Goal: Answer question/provide support: Share knowledge or assist other users

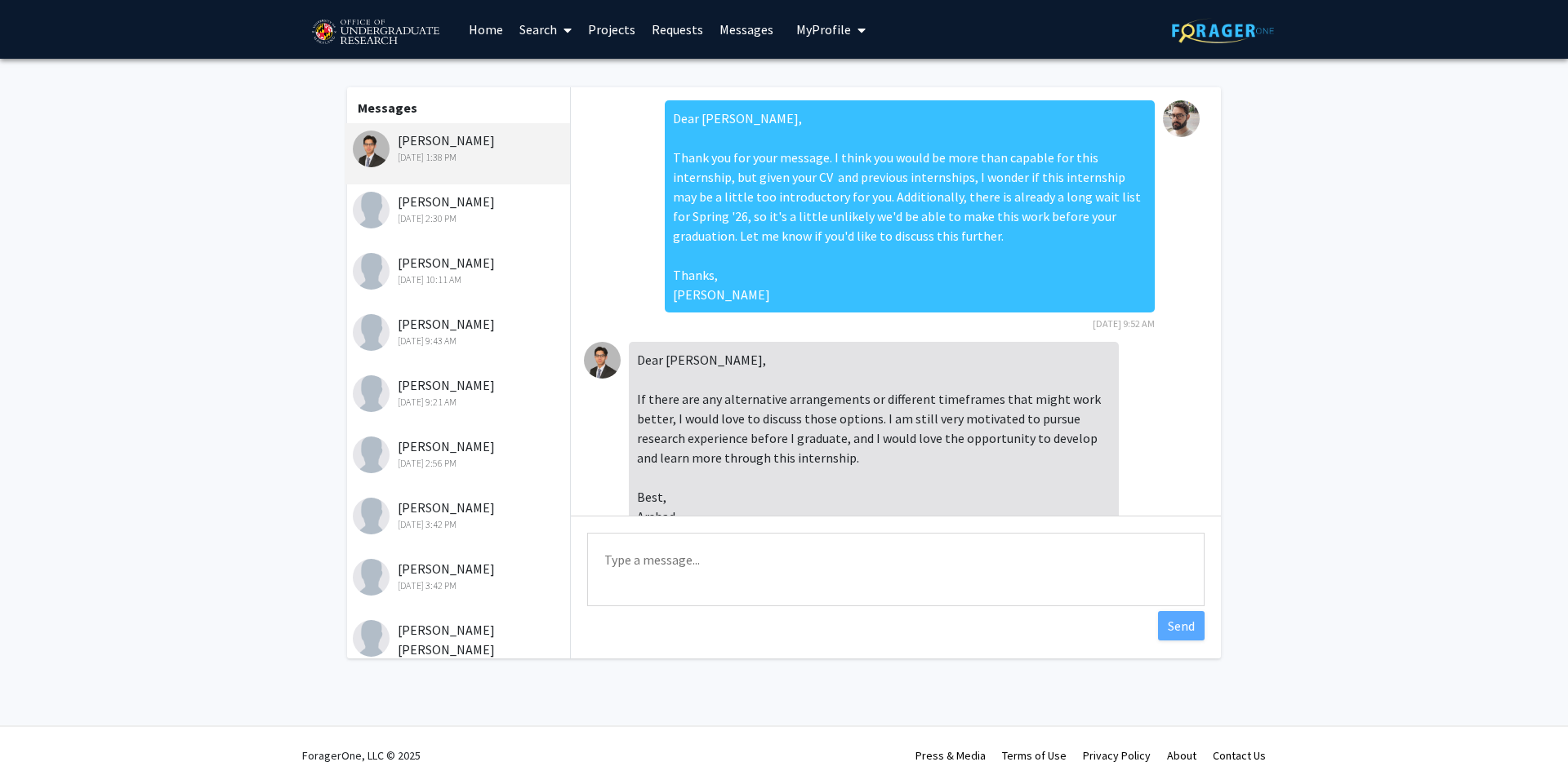
scroll to position [61, 0]
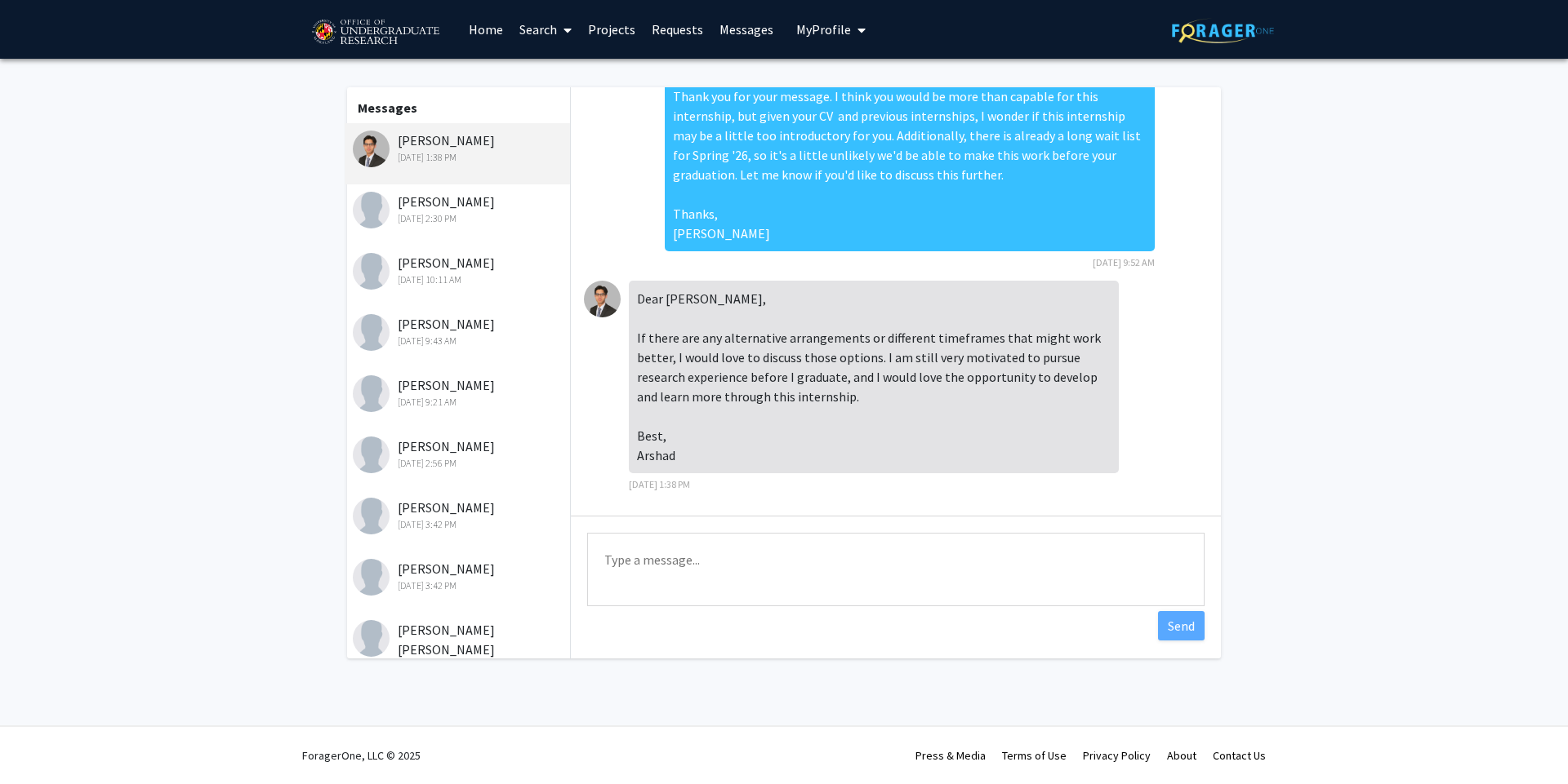
click at [784, 552] on textarea "Type a message" at bounding box center [896, 569] width 618 height 74
type textarea "Let me talk a b"
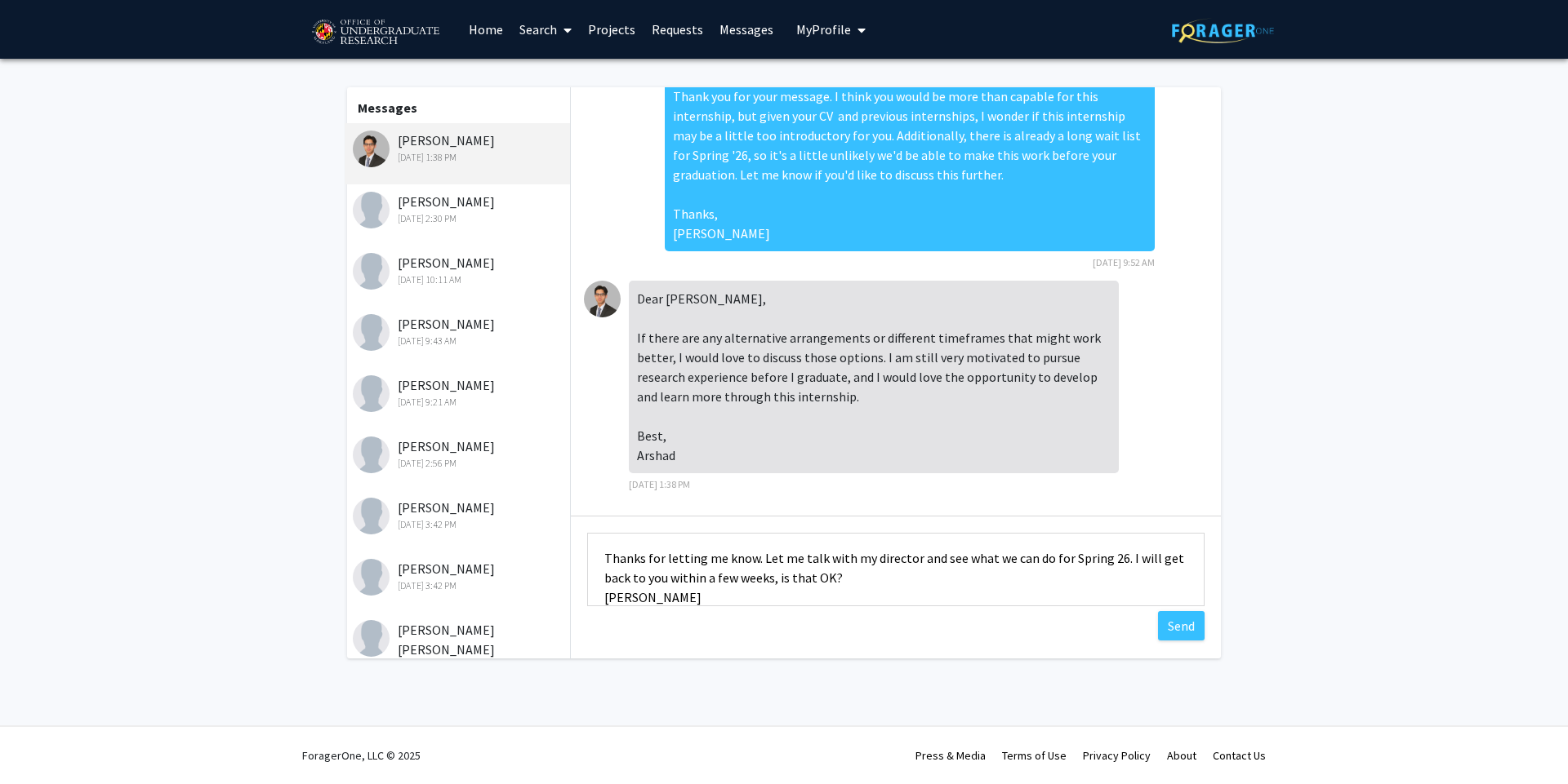
click at [882, 565] on textarea "Thanks for letting me know. Let me talk with my director and see what we can do…" at bounding box center [896, 569] width 618 height 74
type textarea "Thanks for letting me know. Let me talk with my director and see what we can do…"
click at [1173, 628] on button "Send" at bounding box center [1181, 626] width 46 height 29
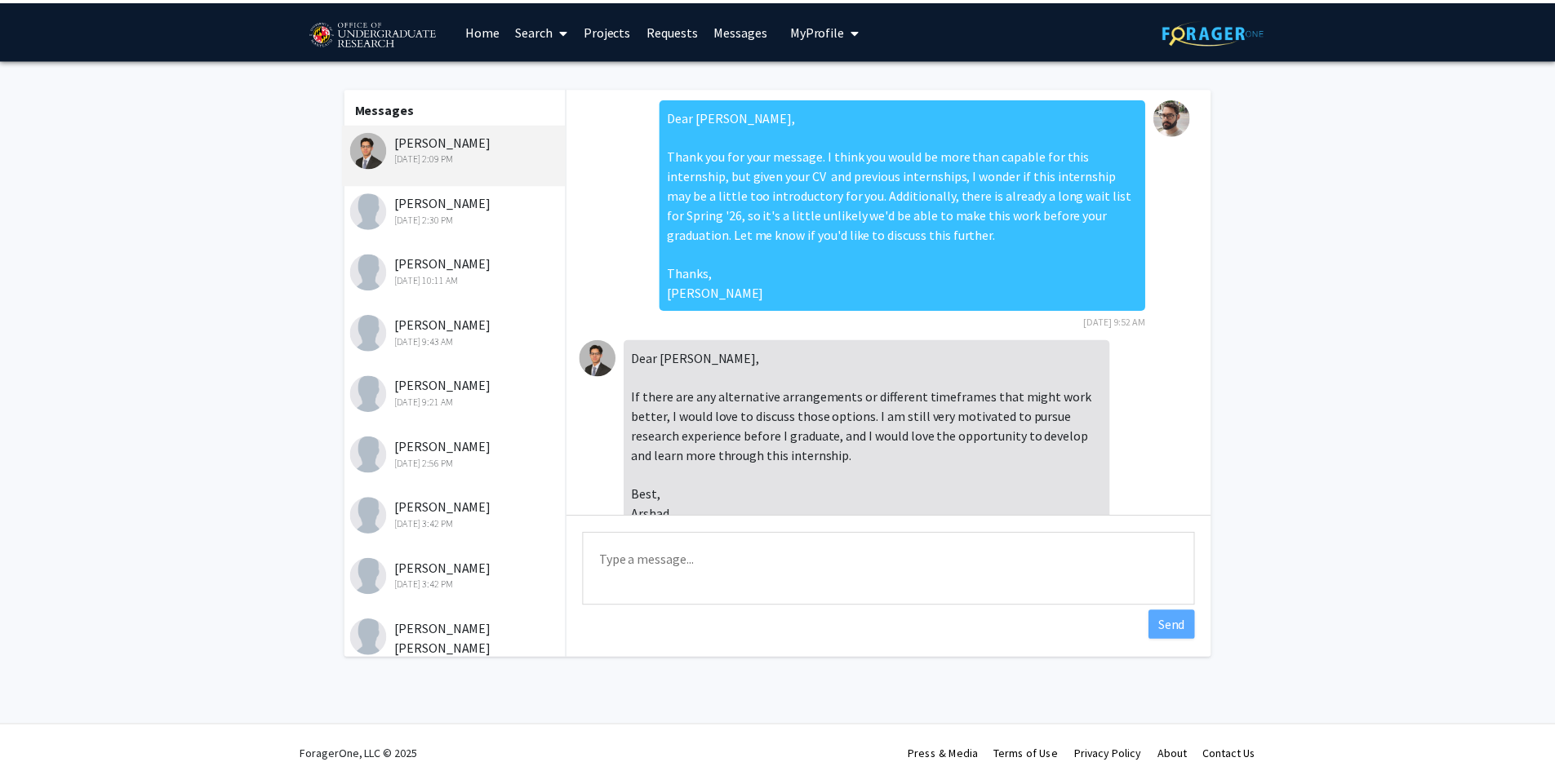
scroll to position [0, 0]
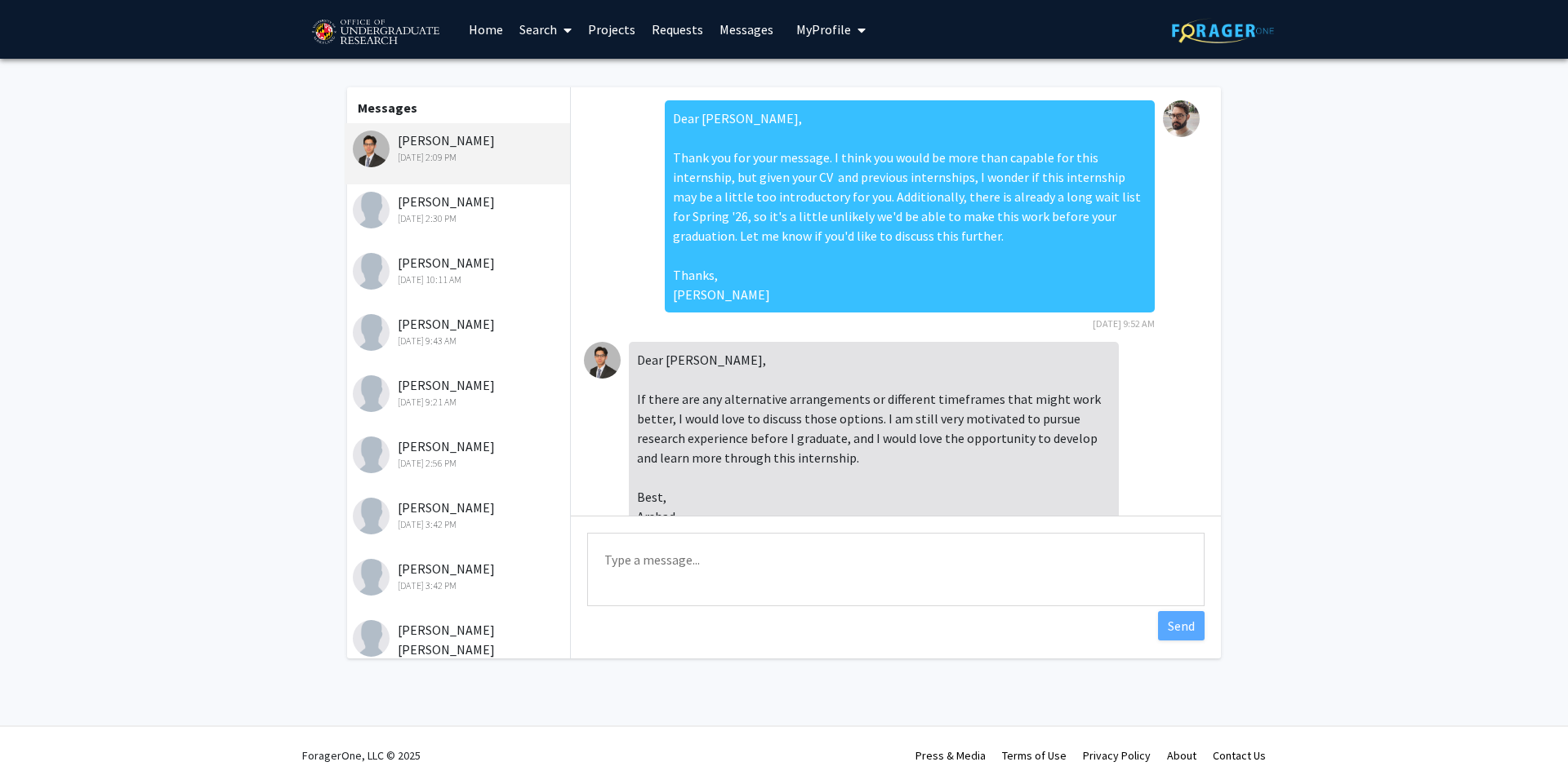
click at [655, 34] on link "Requests" at bounding box center [677, 29] width 67 height 57
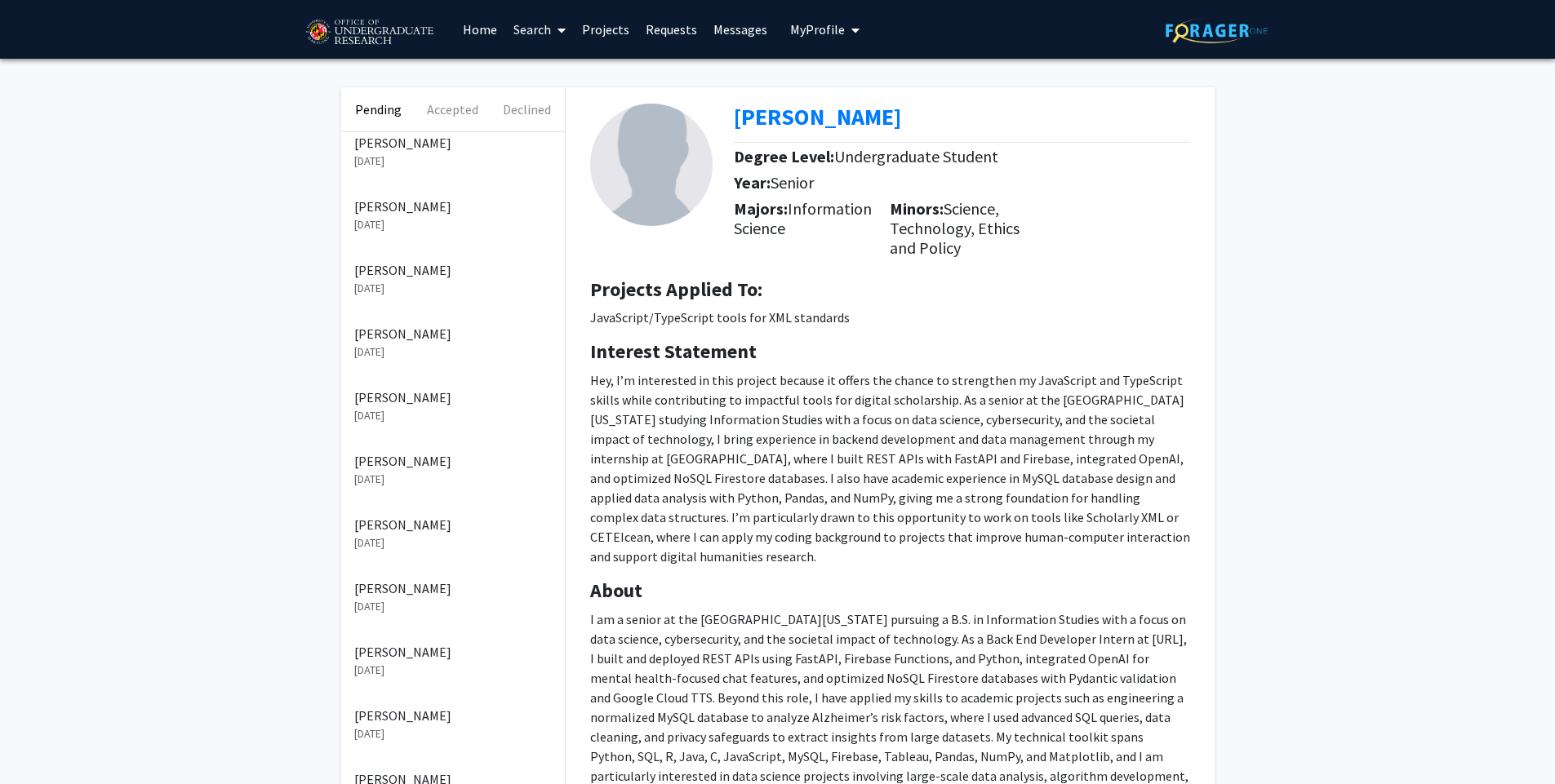
scroll to position [294, 0]
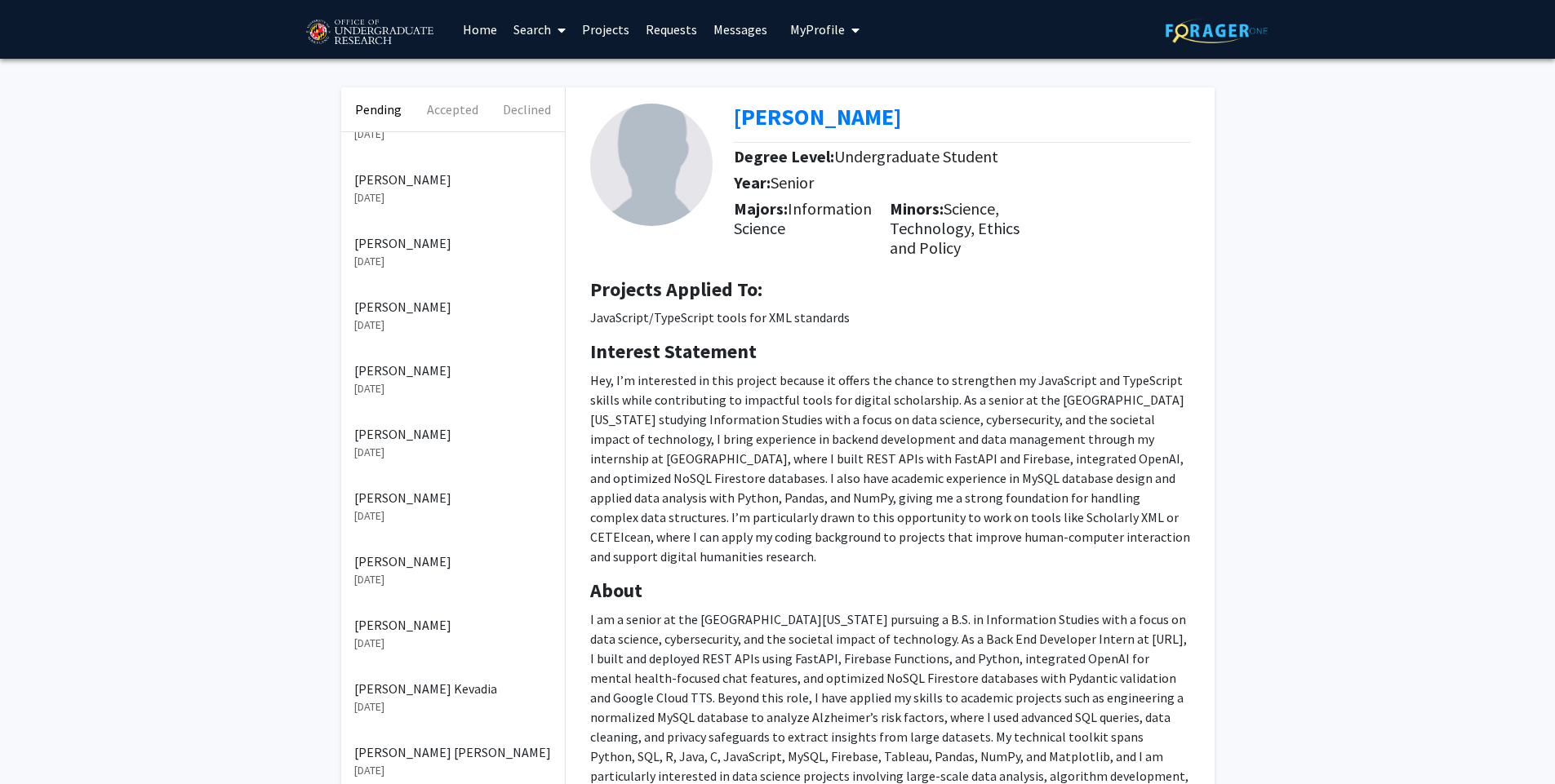
click at [432, 279] on div "[PERSON_NAME] [DATE]" at bounding box center [454, 252] width 224 height 64
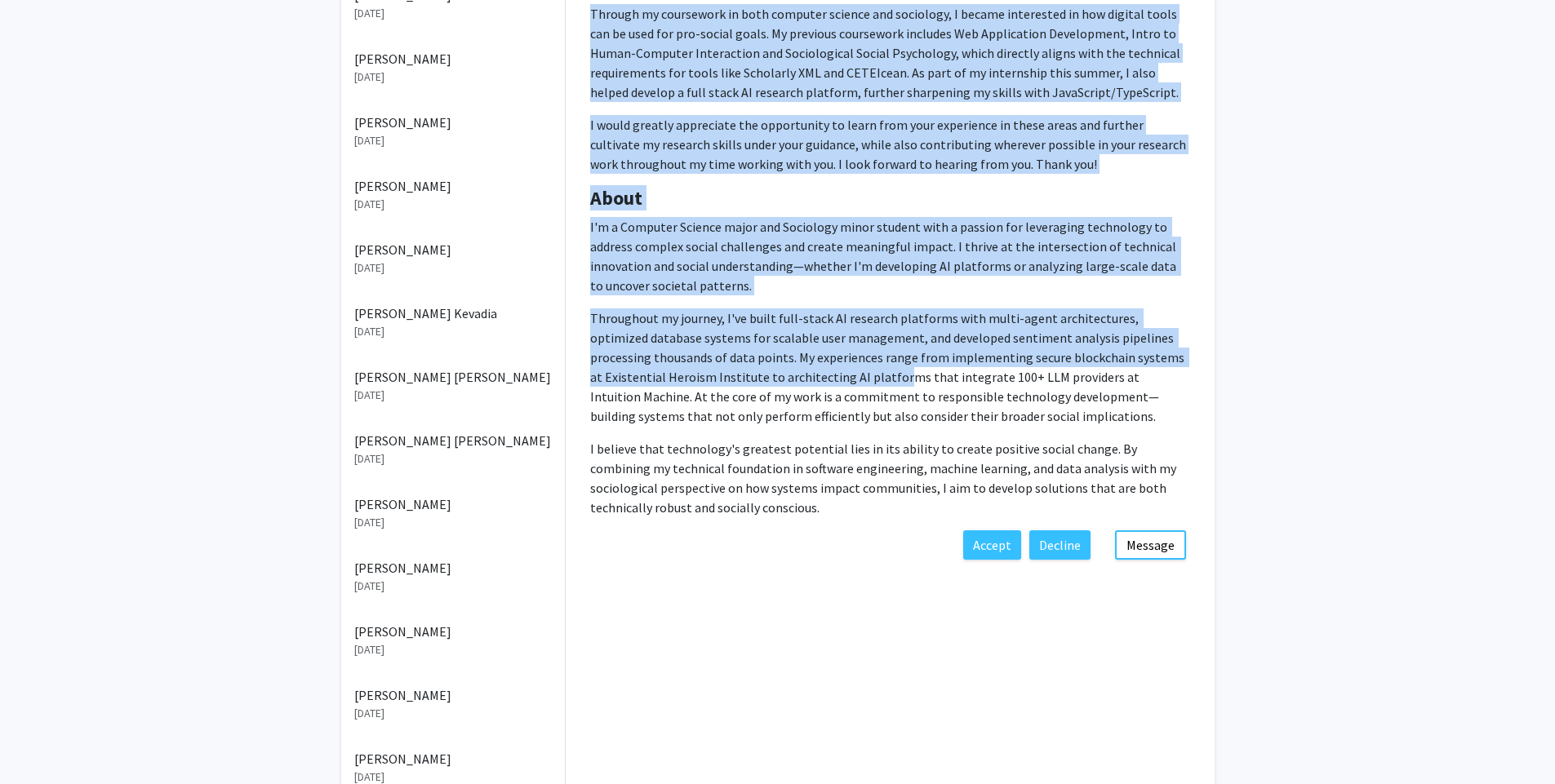
scroll to position [392, 0]
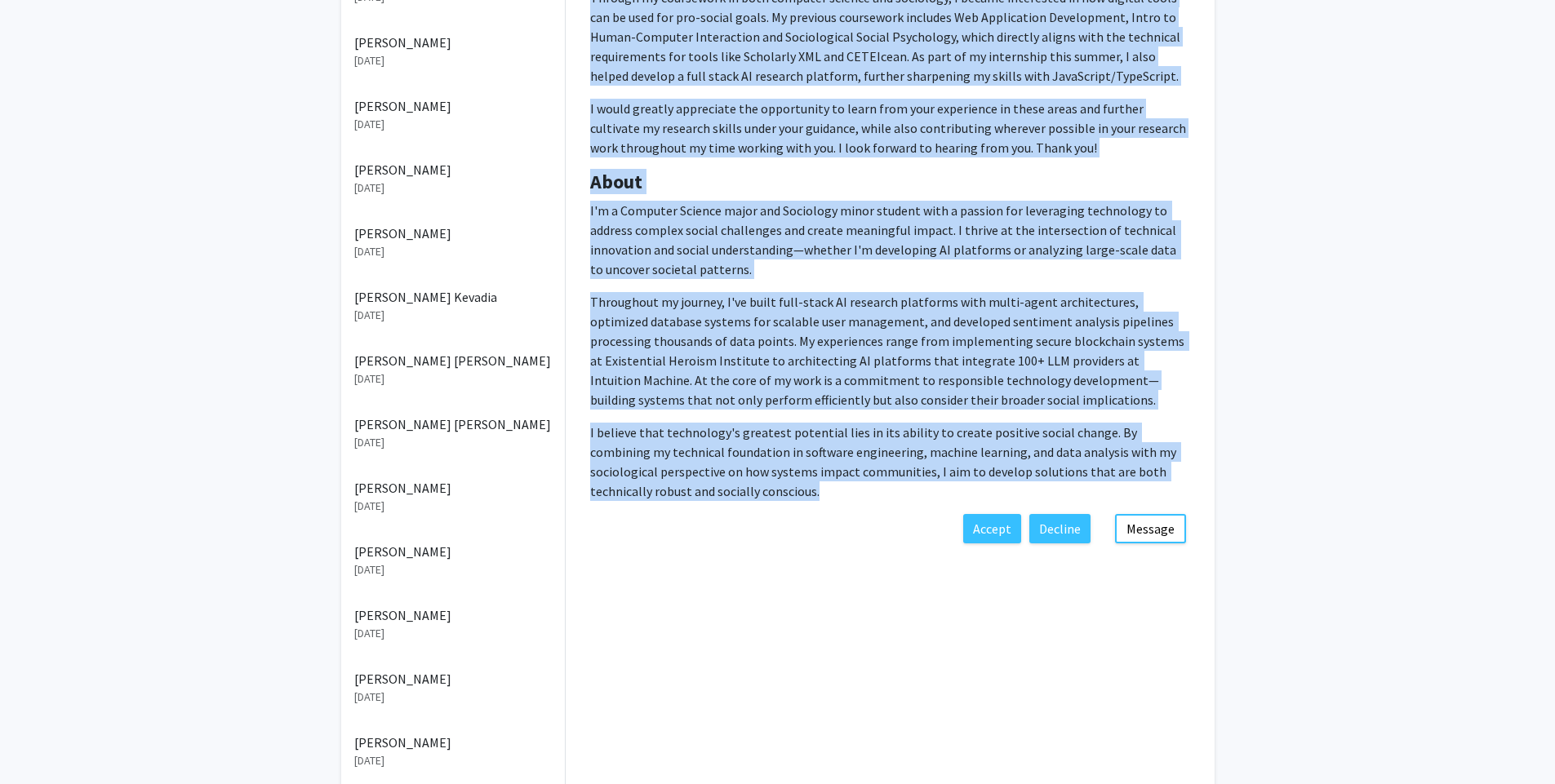
drag, startPoint x: 588, startPoint y: 168, endPoint x: 828, endPoint y: 500, distance: 409.7
click at [828, 500] on div "[PERSON_NAME] Degree Level: Undergraduate Student Year: Senior Majors: Computer…" at bounding box center [890, 105] width 650 height 819
copy div "Loremips Dolorsita C ad e Seddoeiu Tempori utlab etd magna al Enimadmin, veni q…"
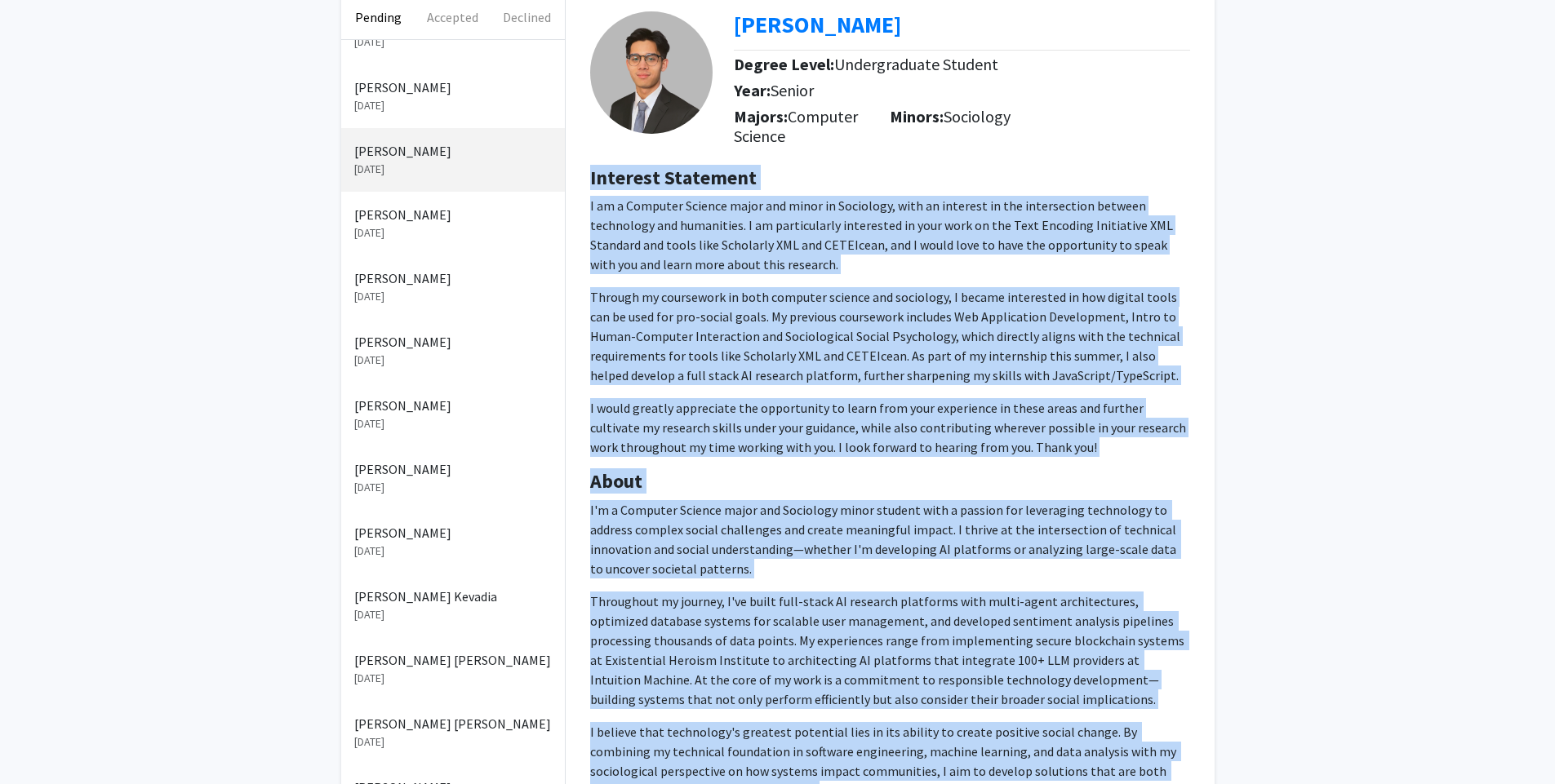
scroll to position [0, 0]
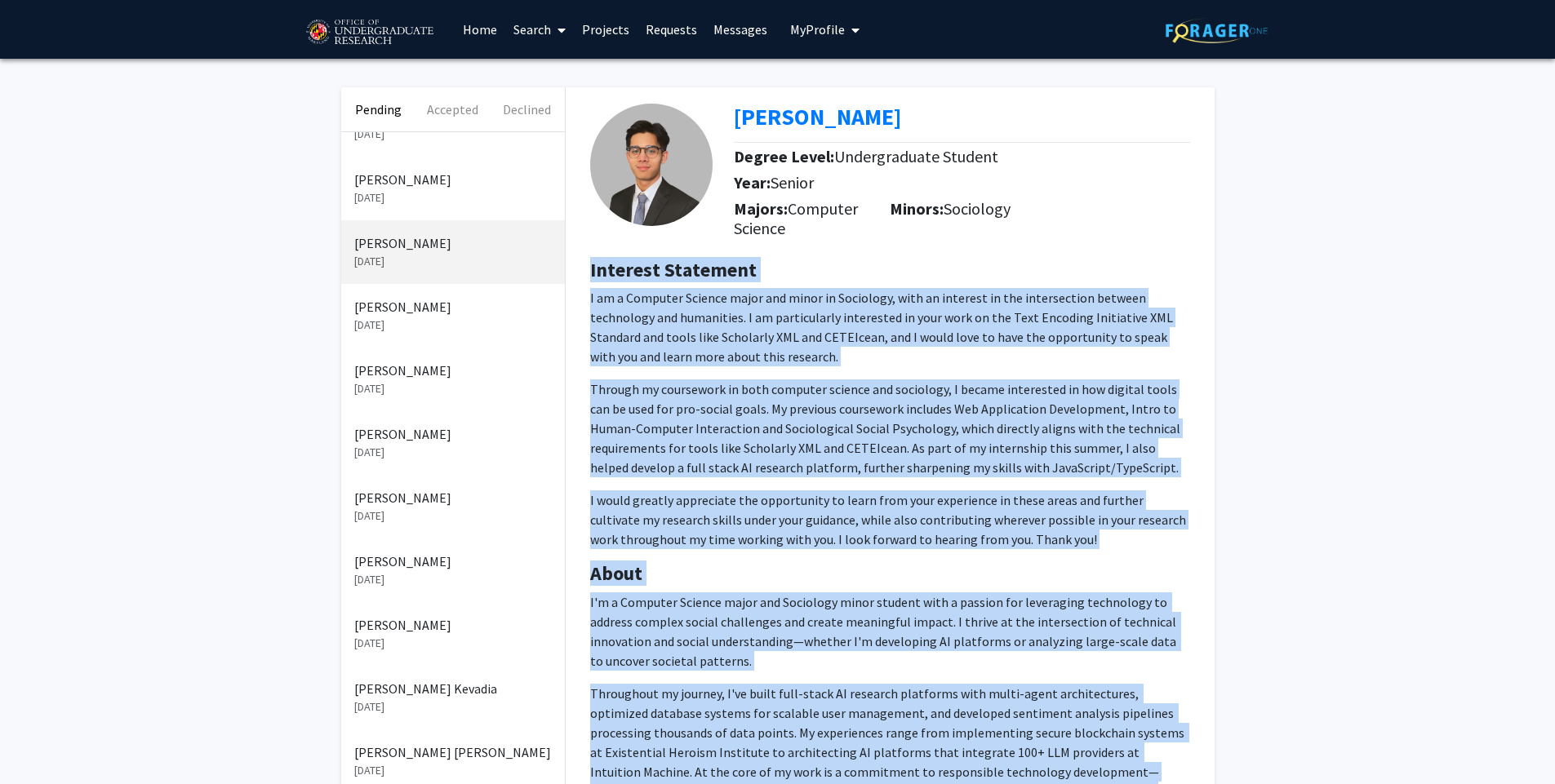
drag, startPoint x: 805, startPoint y: 224, endPoint x: 728, endPoint y: 117, distance: 131.8
click at [728, 117] on div "[PERSON_NAME] Degree Level: Undergraduate Student Year: Senior Majors: Computer…" at bounding box center [891, 167] width 625 height 158
copy div "[PERSON_NAME] Degree Level: Undergraduate Student Year: Senior Majors: Computer…"
drag, startPoint x: 893, startPoint y: 210, endPoint x: 1052, endPoint y: 219, distance: 159.3
click at [1052, 219] on div "Majors: Computer Science Minors: Sociology" at bounding box center [968, 222] width 468 height 46
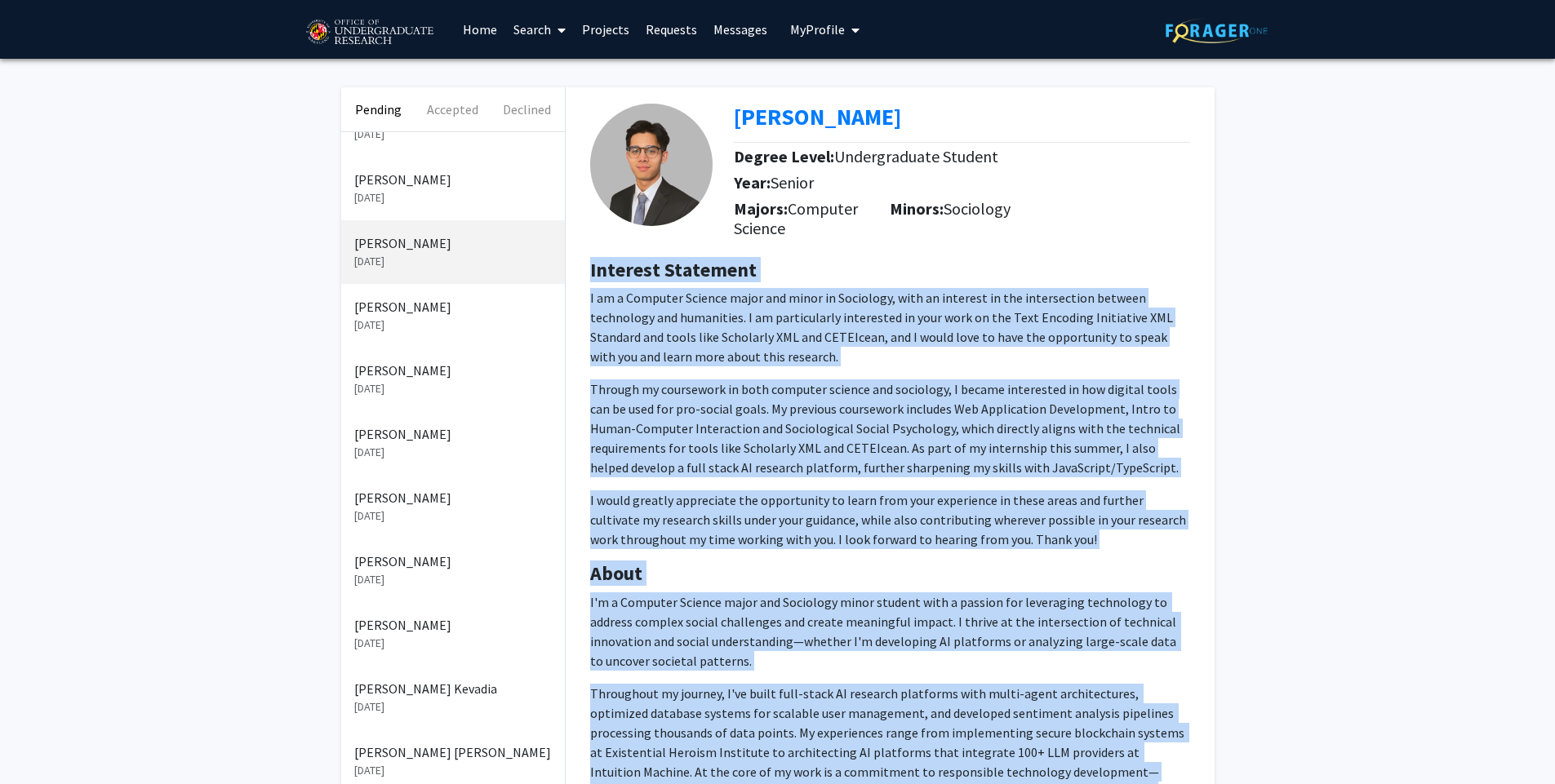
copy h5 "Minors: Sociology"
click at [1482, 457] on div "Pending Accepted Declined [PERSON_NAME] [DATE] [PERSON_NAME] [DATE] [PERSON_NAM…" at bounding box center [777, 704] width 1555 height 1289
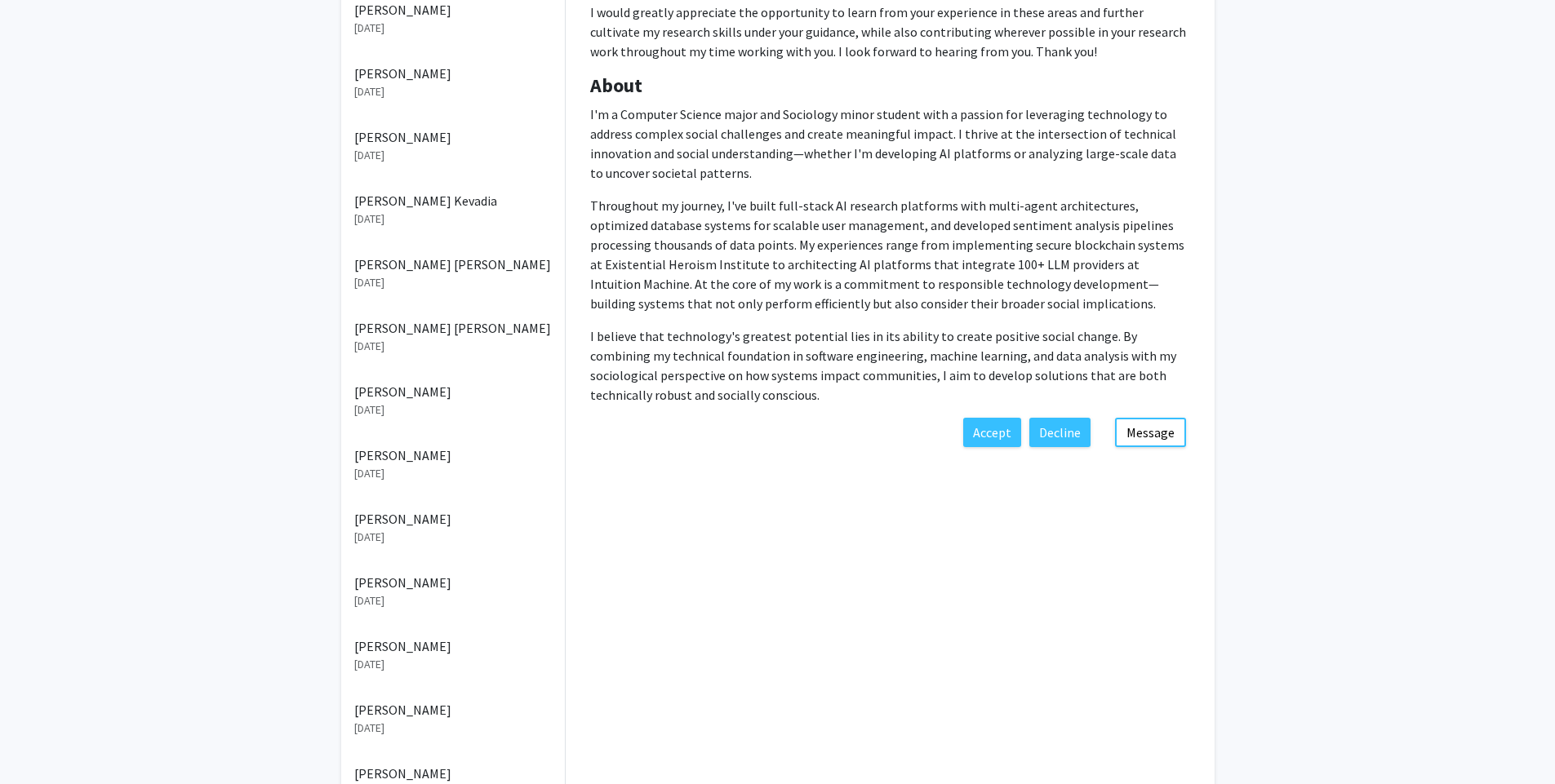
scroll to position [490, 0]
click at [1388, 226] on div "Pending Accepted Declined [PERSON_NAME] [DATE] [PERSON_NAME] [DATE] [PERSON_NAM…" at bounding box center [777, 214] width 1555 height 1289
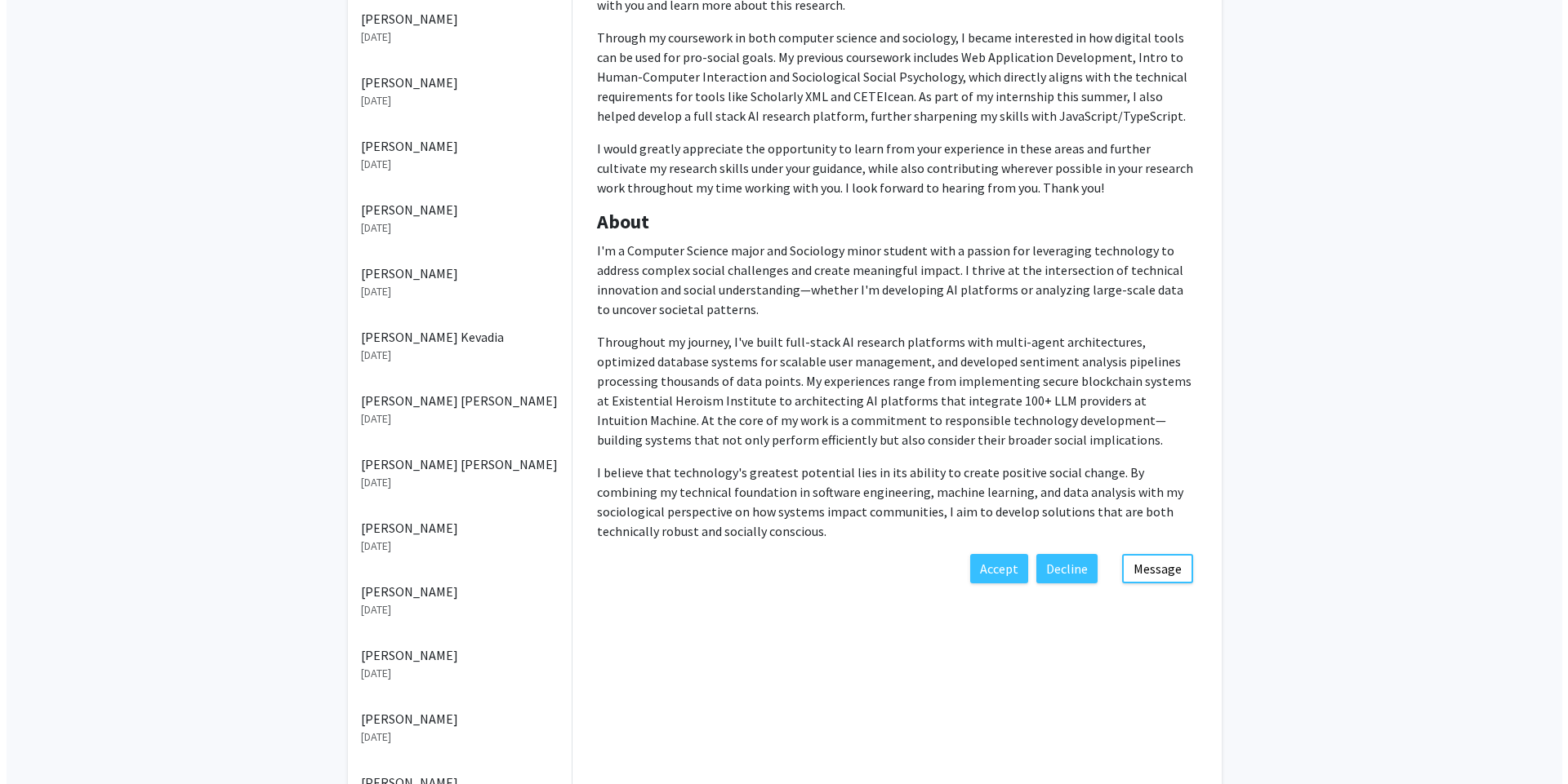
scroll to position [0, 0]
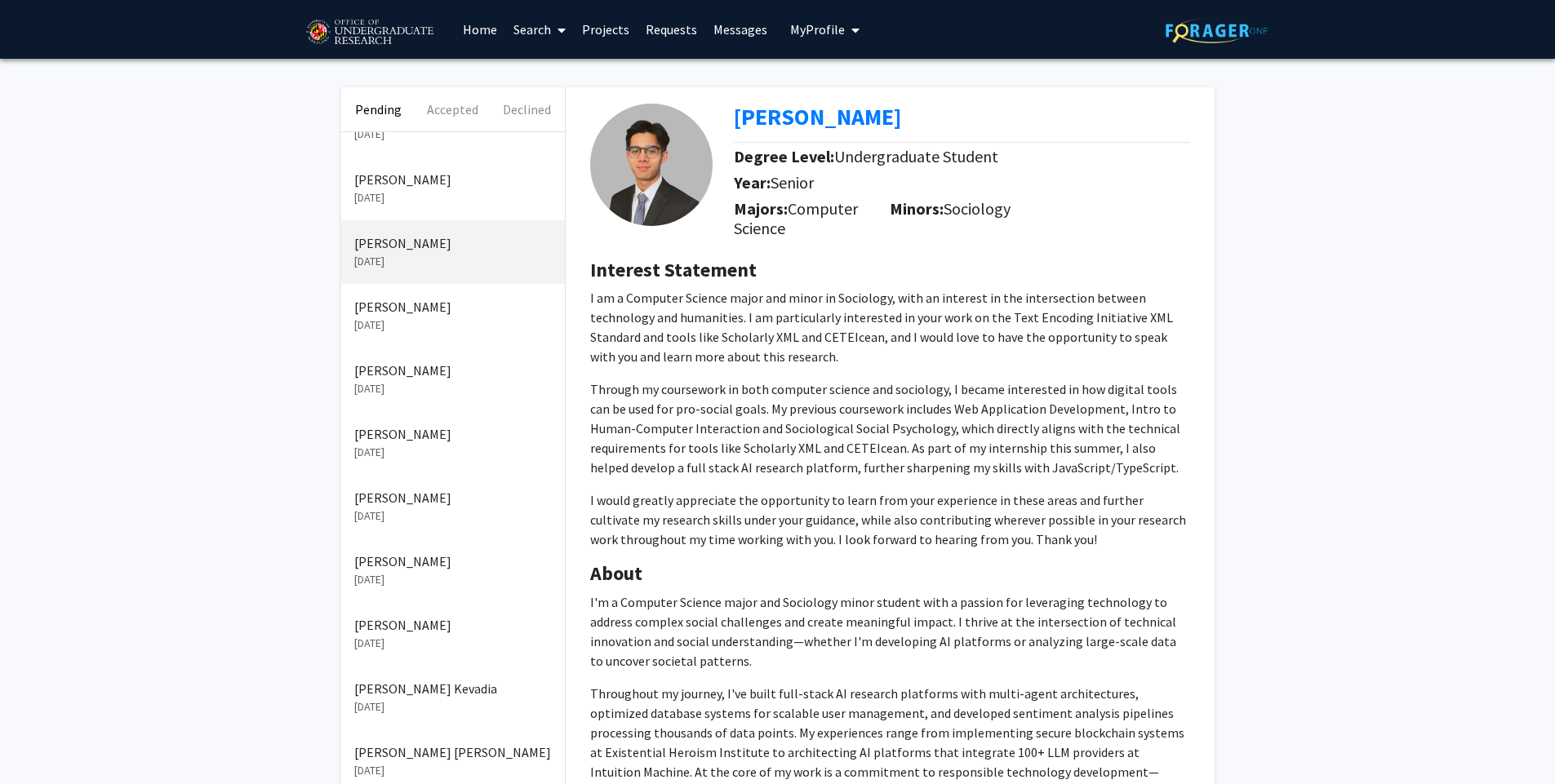
click at [718, 36] on link "Messages" at bounding box center [740, 29] width 70 height 57
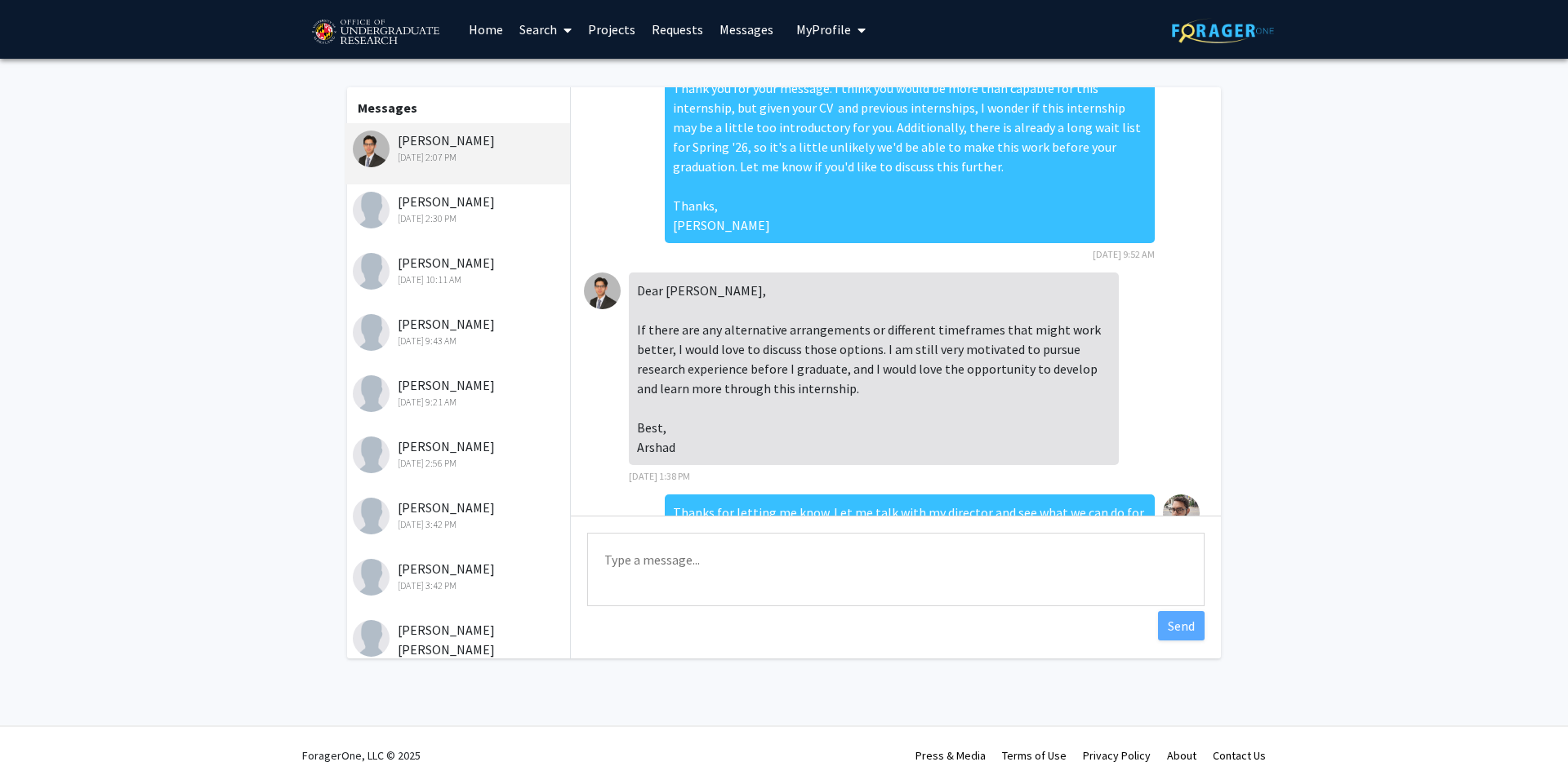
scroll to position [166, 0]
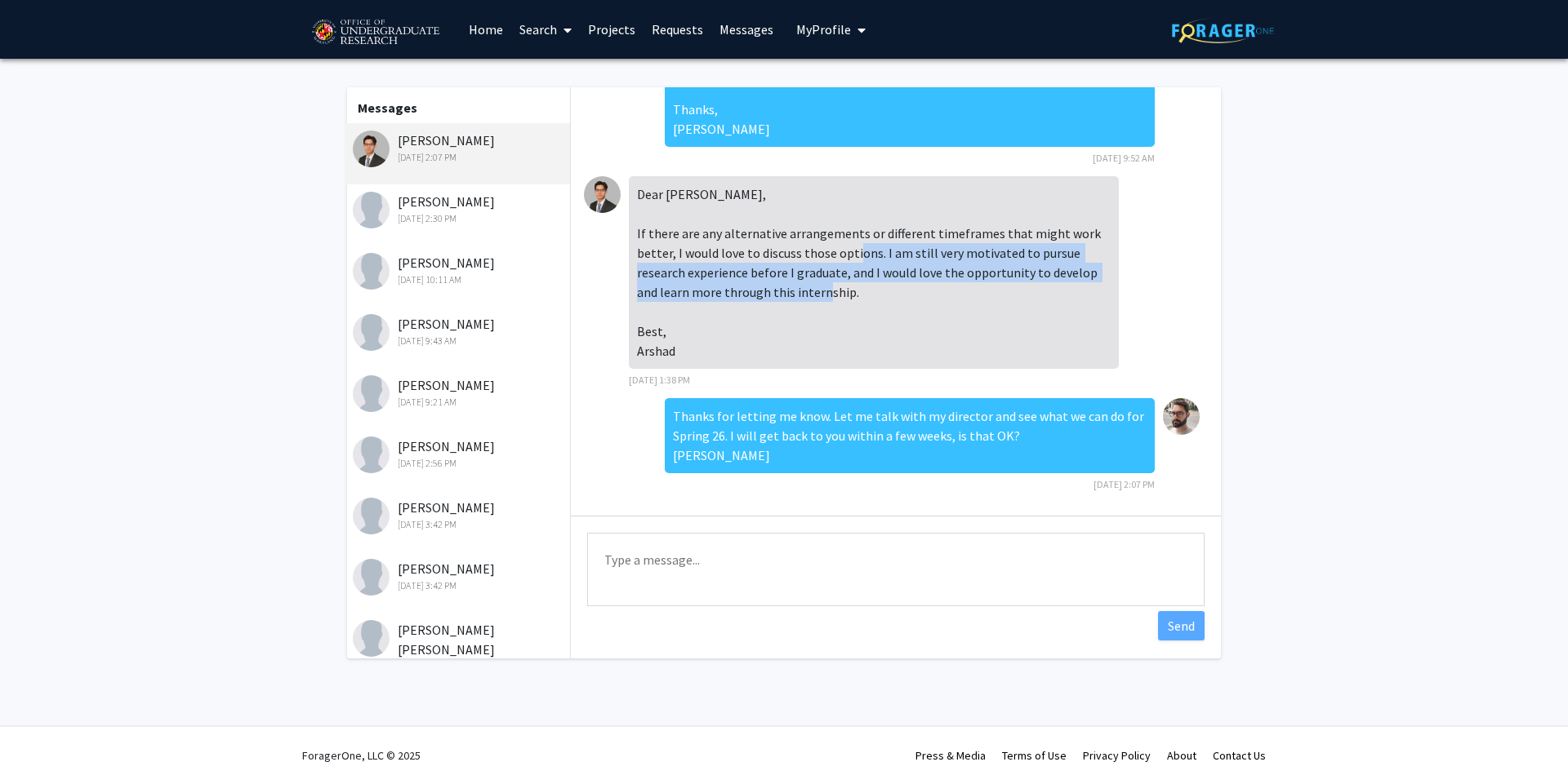
drag, startPoint x: 879, startPoint y: 252, endPoint x: 857, endPoint y: 292, distance: 45.7
click at [857, 292] on div "Dear [PERSON_NAME], If there are any alternative arrangements or different time…" at bounding box center [874, 273] width 490 height 193
copy div "I am still very motivated to pursue research experience before I graduate, and …"
